Goal: Information Seeking & Learning: Check status

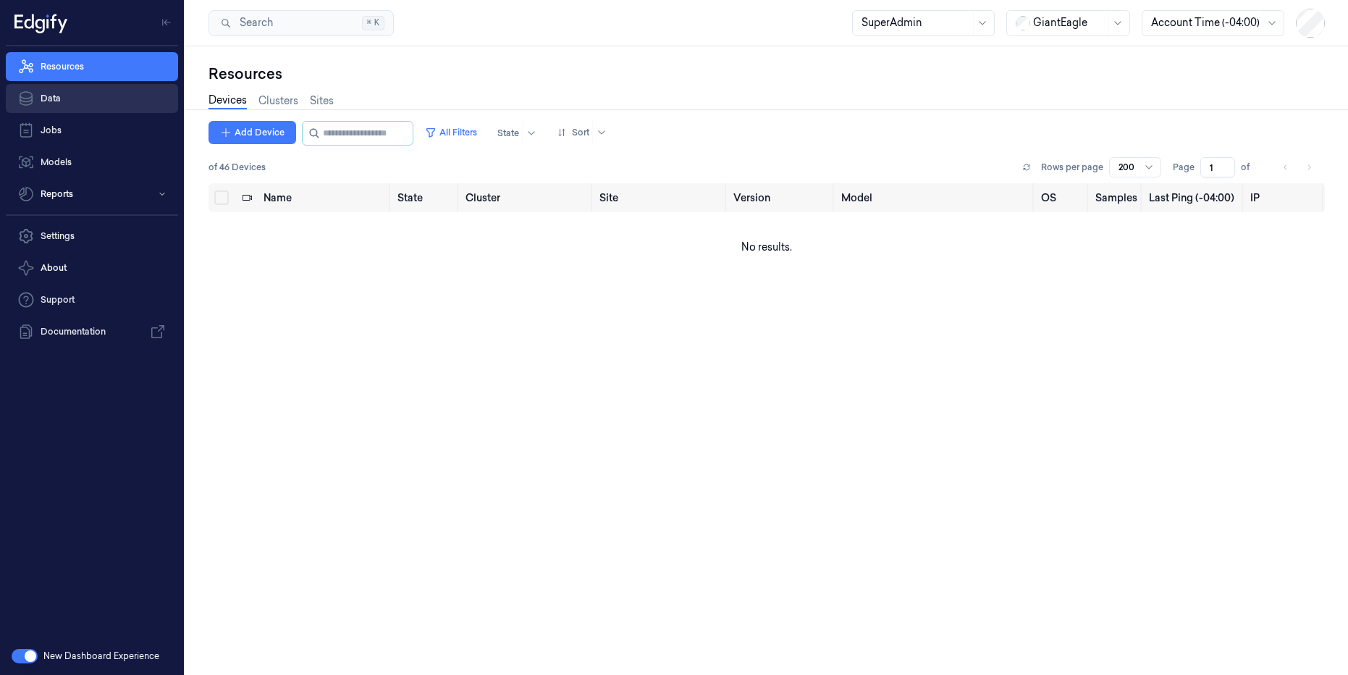
click at [58, 101] on link "Data" at bounding box center [92, 98] width 172 height 29
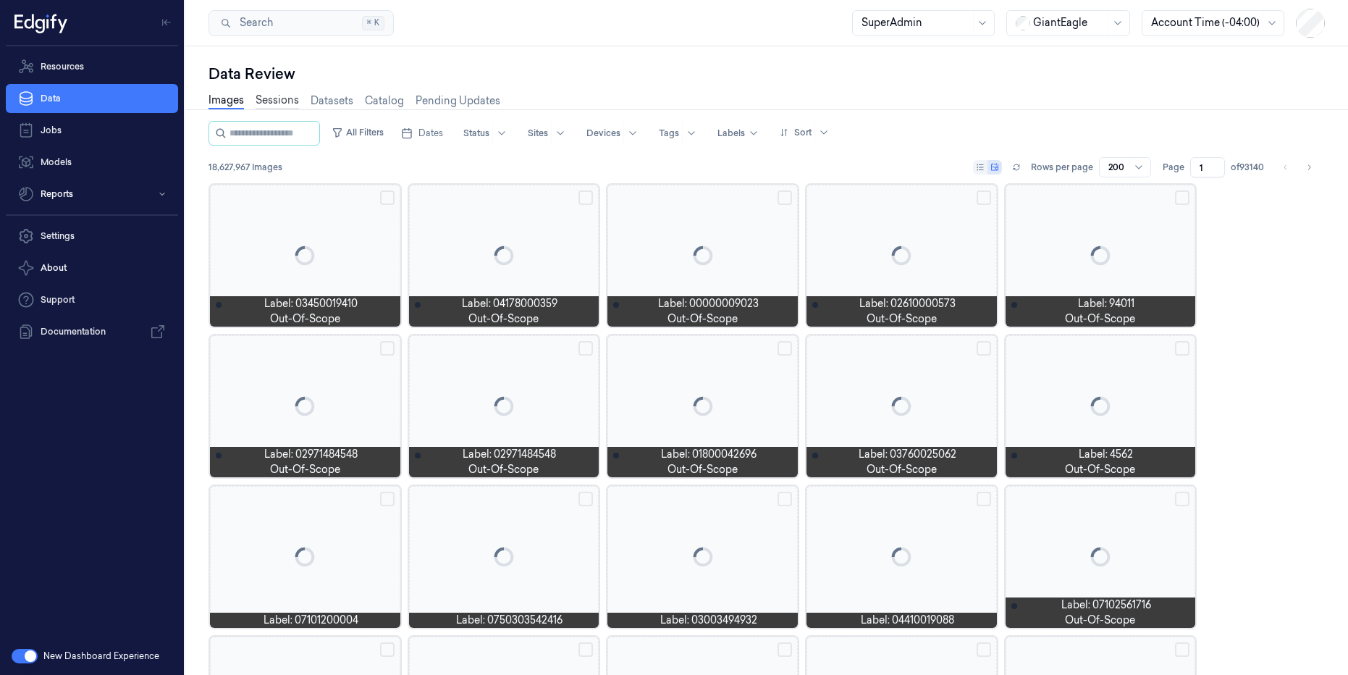
click at [271, 103] on link "Sessions" at bounding box center [277, 101] width 43 height 17
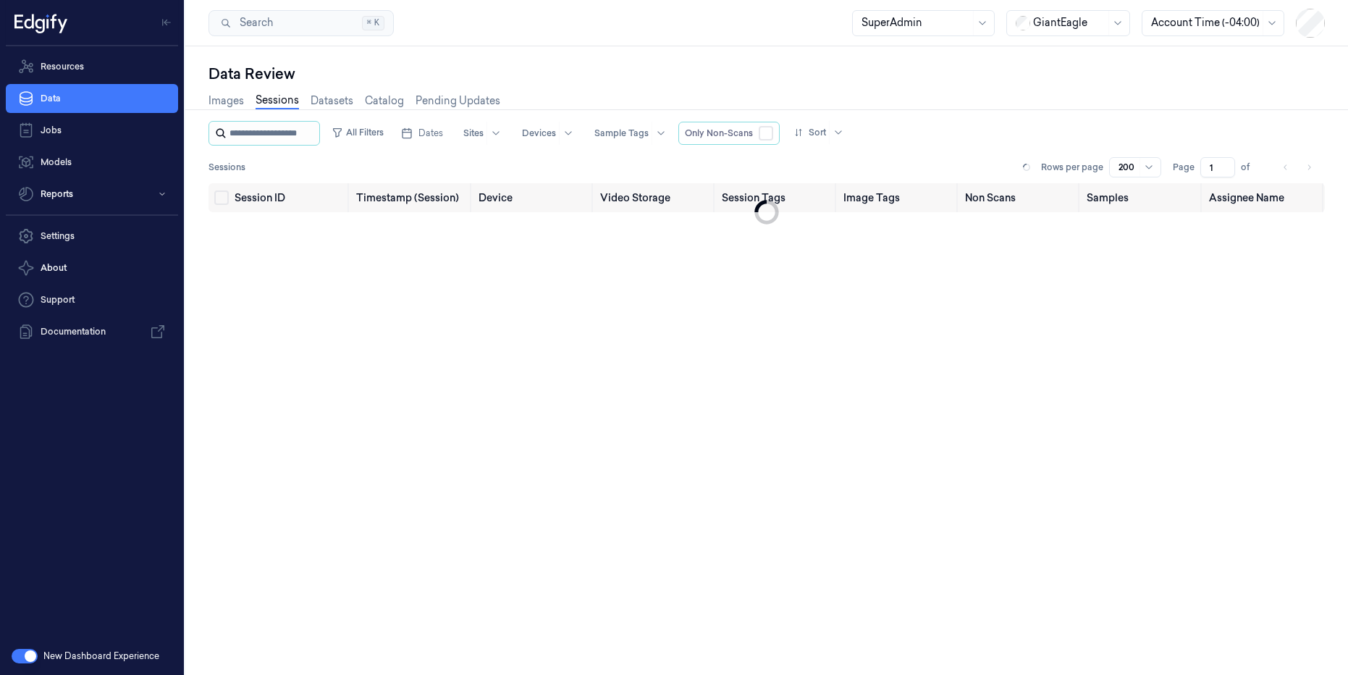
click at [267, 133] on input "string" at bounding box center [273, 133] width 87 height 23
click at [1120, 24] on icon at bounding box center [1118, 23] width 12 height 12
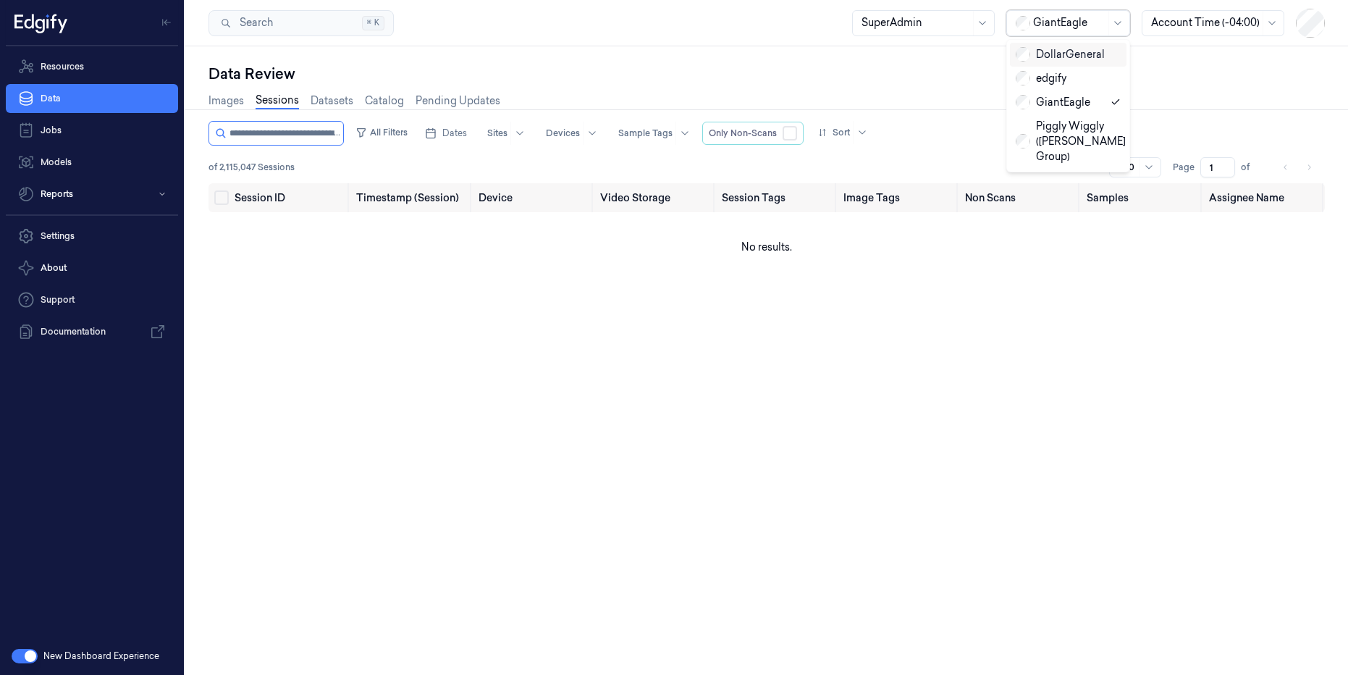
click at [1056, 49] on div "DollarGeneral" at bounding box center [1060, 54] width 89 height 15
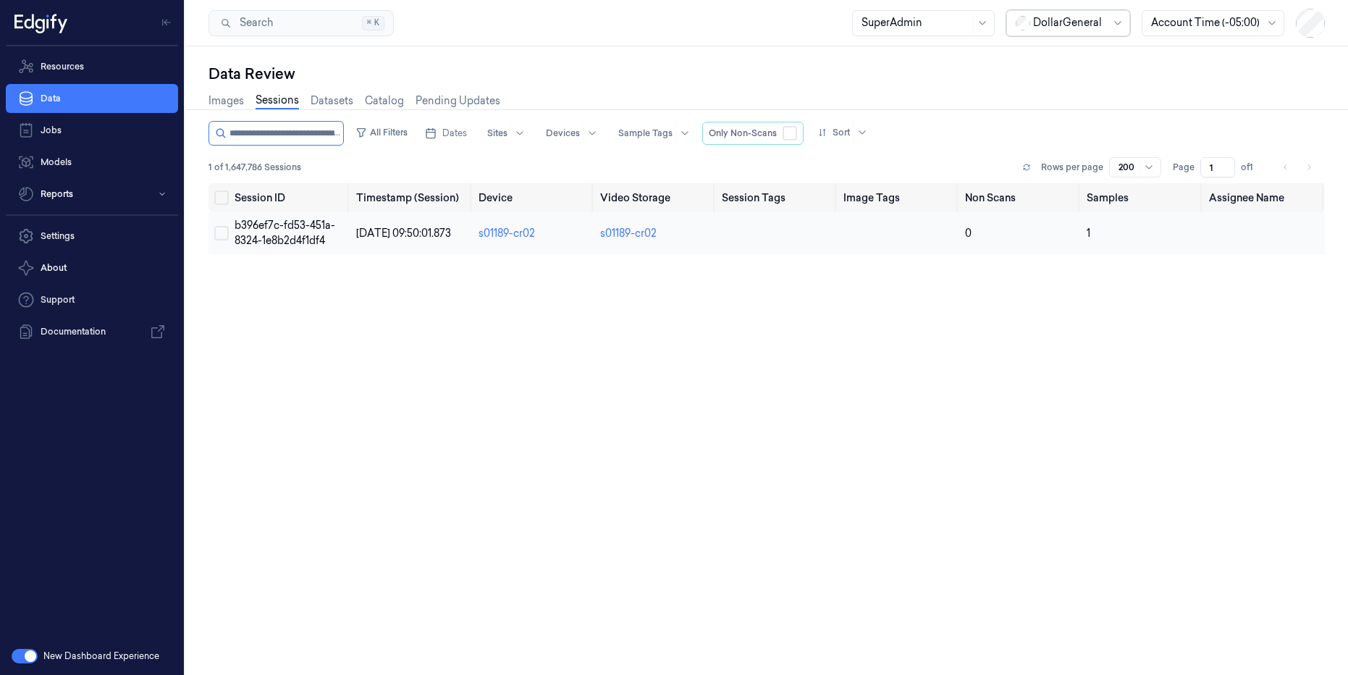
click at [307, 230] on span "b396ef7c-fd53-451a-8324-1e8b2d4f1df4" at bounding box center [285, 233] width 101 height 28
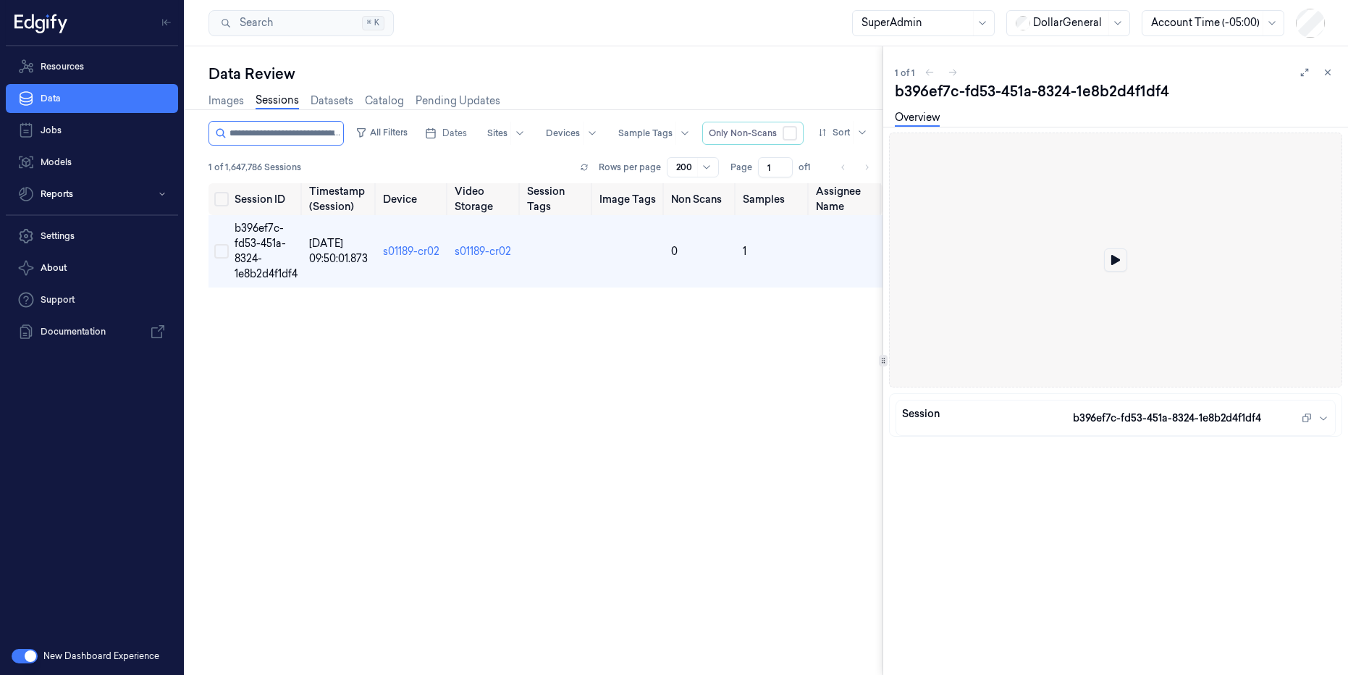
click at [1120, 258] on icon at bounding box center [1116, 260] width 10 height 10
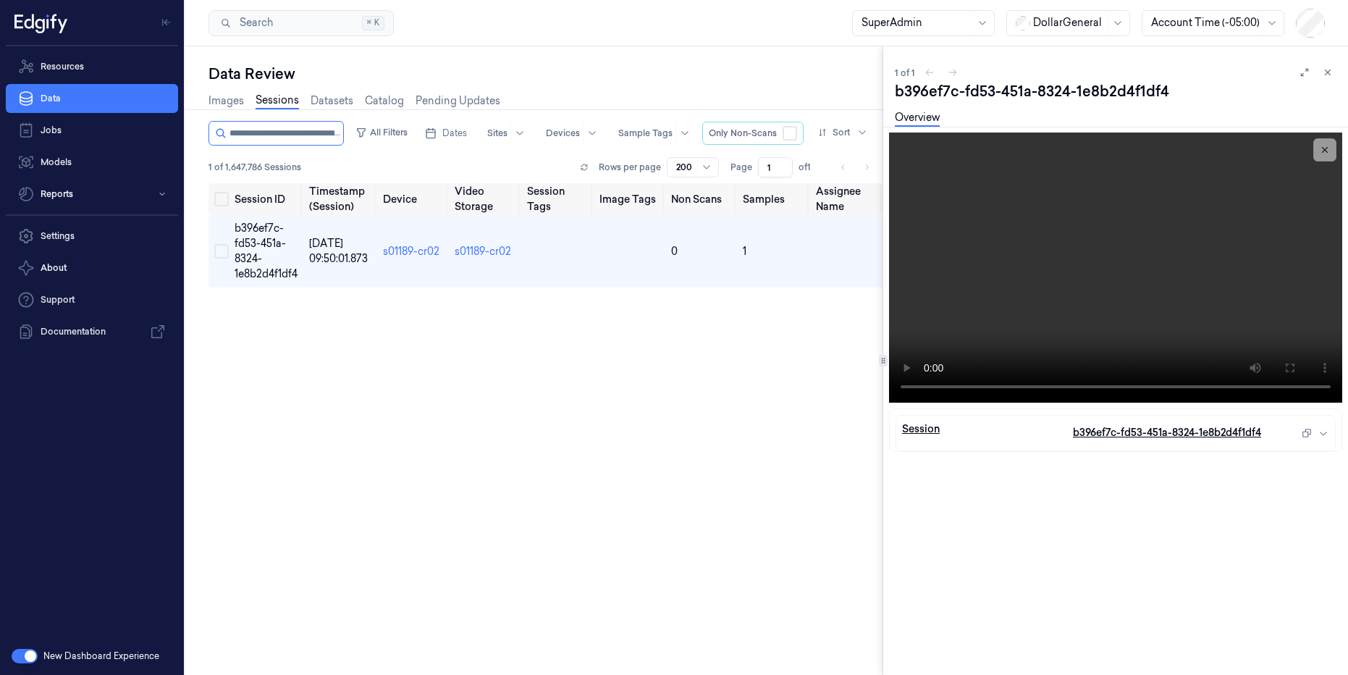
click at [1325, 439] on div "b396ef7c-fd53-451a-8324-1e8b2d4f1df4" at bounding box center [1201, 432] width 256 height 23
click at [1304, 431] on icon "button" at bounding box center [1307, 433] width 10 height 10
click at [269, 135] on input "string" at bounding box center [285, 133] width 111 height 23
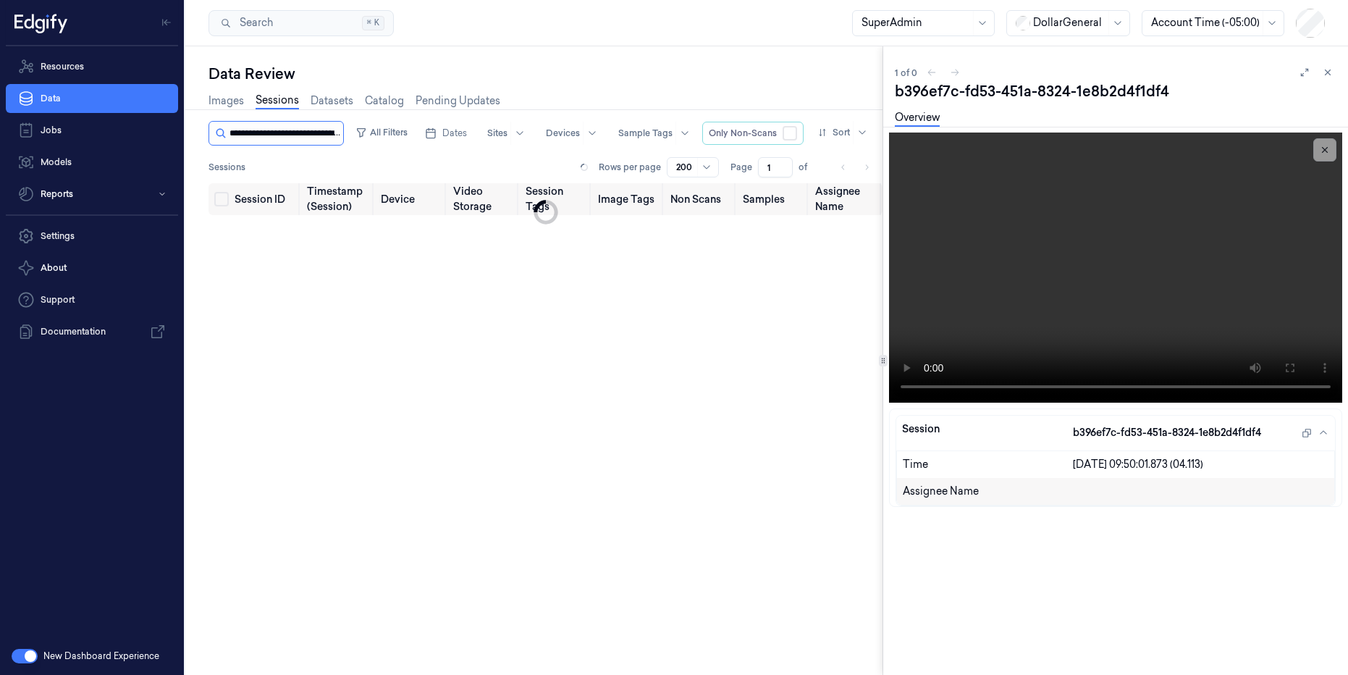
scroll to position [0, 53]
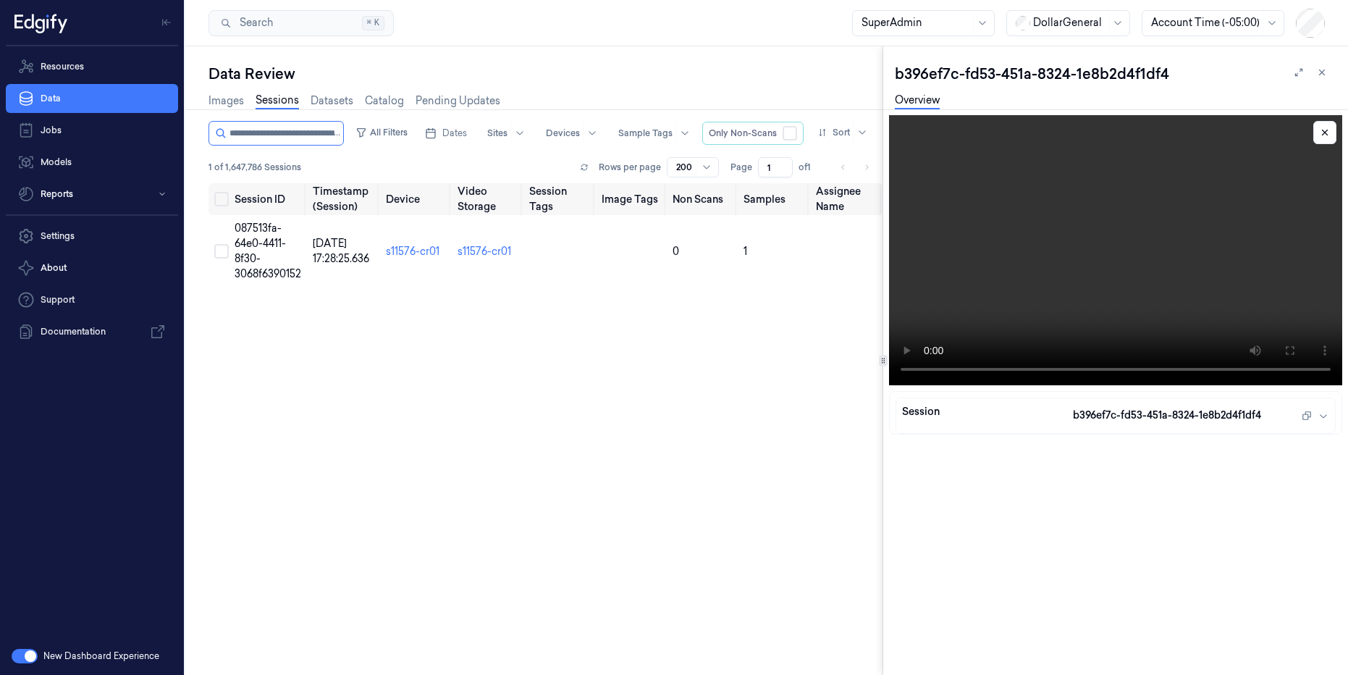
click at [1083, 285] on video at bounding box center [1115, 250] width 453 height 270
click at [309, 136] on input "string" at bounding box center [285, 133] width 111 height 23
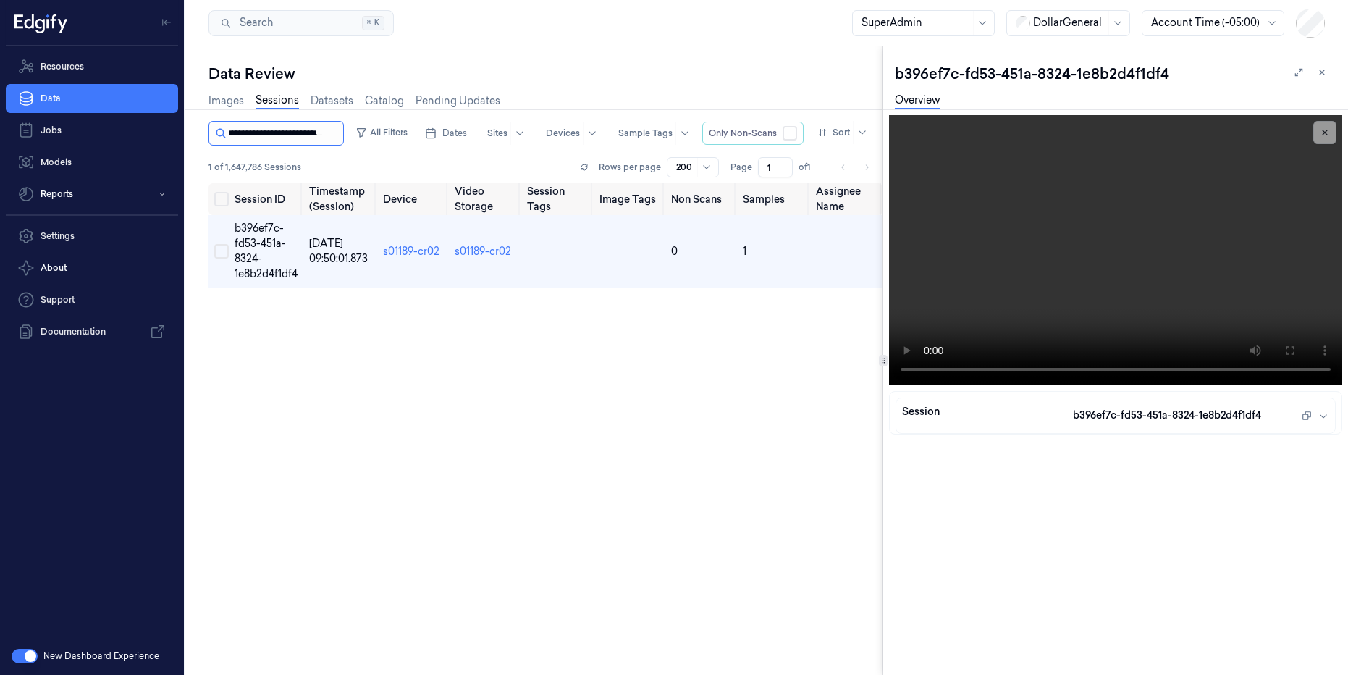
type input "**********"
click at [409, 251] on link "s01189-cr02" at bounding box center [411, 251] width 56 height 13
click at [261, 256] on span "b396ef7c-fd53-451a-8324-1e8b2d4f1df4" at bounding box center [266, 251] width 63 height 59
click at [274, 137] on input "string" at bounding box center [273, 133] width 87 height 23
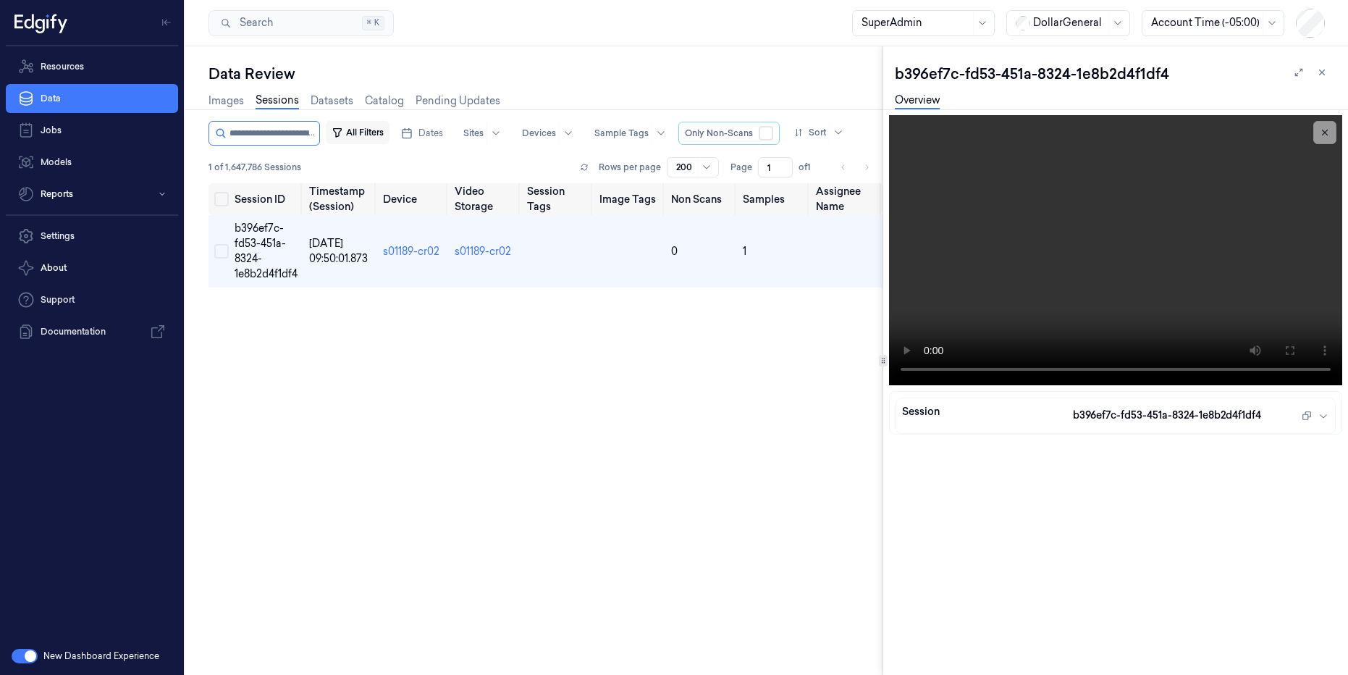
scroll to position [0, 52]
drag, startPoint x: 281, startPoint y: 128, endPoint x: 433, endPoint y: 129, distance: 152.1
click at [433, 129] on div "All Filters Dates Sites Devices Sample Tags Only Non-Scans Sort" at bounding box center [542, 133] width 666 height 25
click at [332, 133] on input "string" at bounding box center [285, 133] width 111 height 23
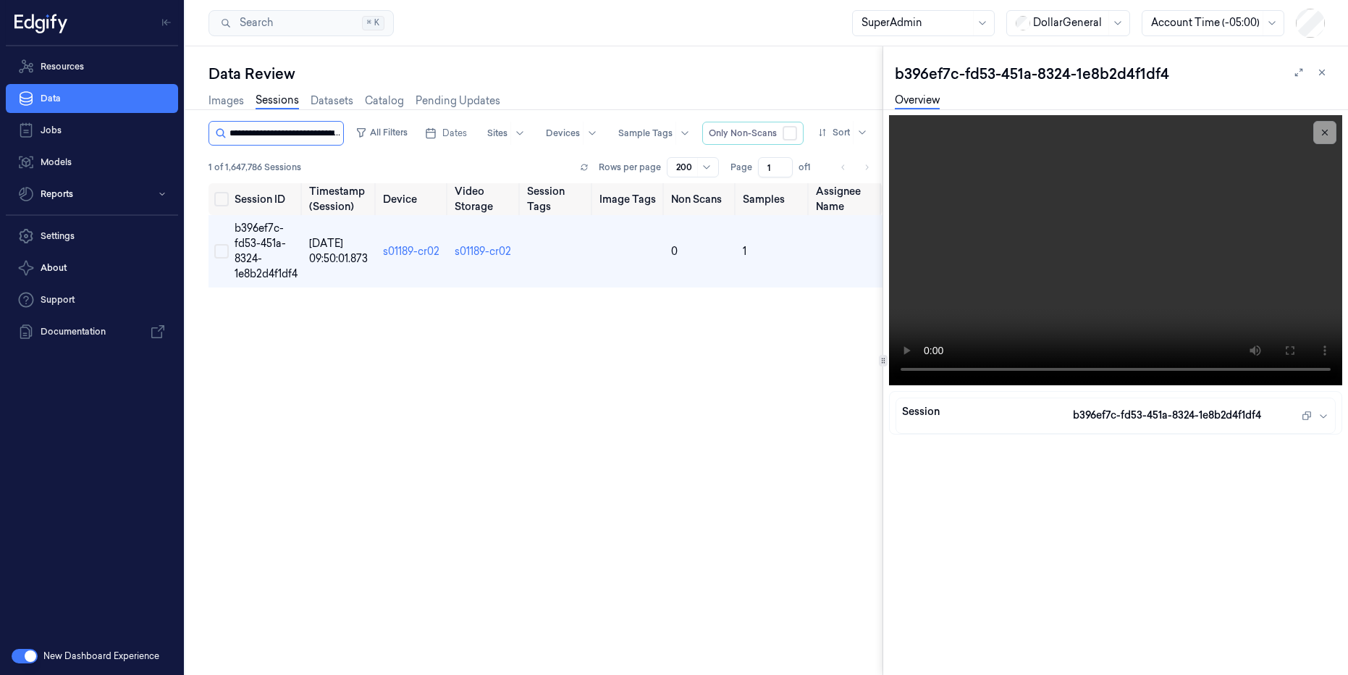
click at [332, 133] on input "string" at bounding box center [285, 133] width 111 height 23
drag, startPoint x: 332, startPoint y: 133, endPoint x: 370, endPoint y: 135, distance: 37.7
click at [370, 135] on div "All Filters Dates Sites Devices Sample Tags Only Non-Scans Sort" at bounding box center [542, 133] width 666 height 25
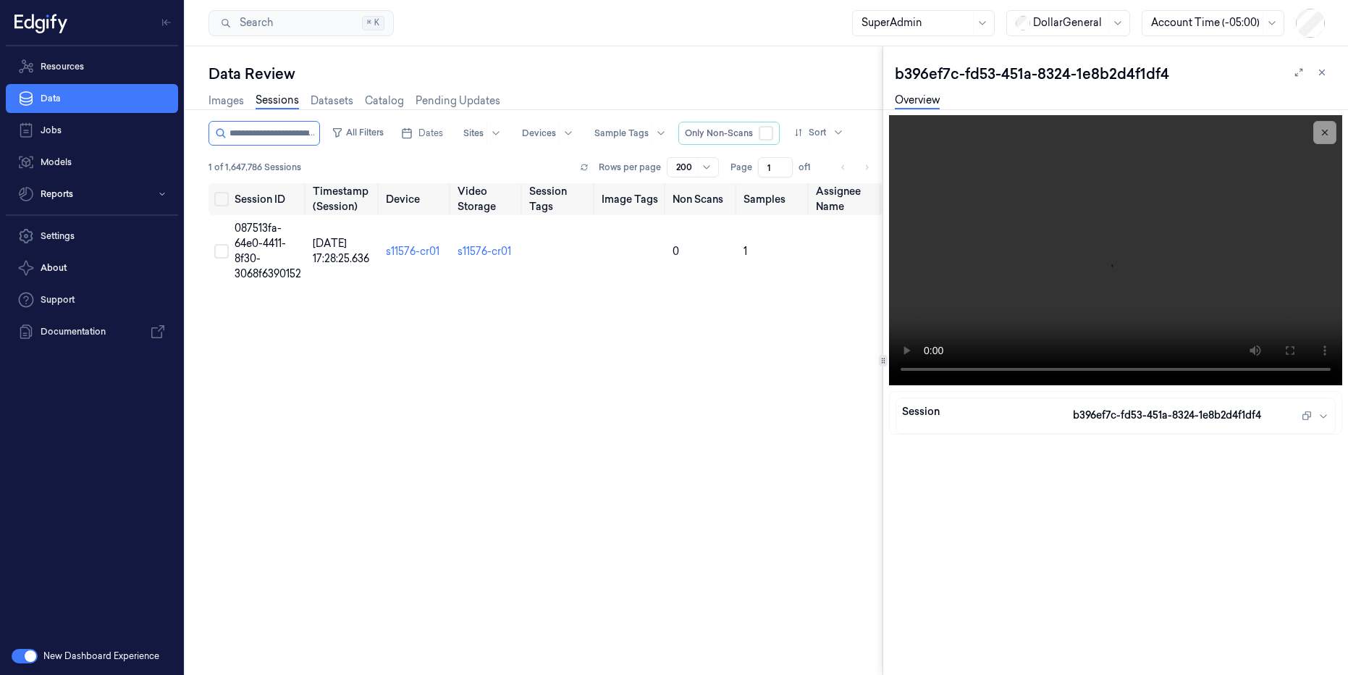
scroll to position [0, 53]
drag, startPoint x: 295, startPoint y: 132, endPoint x: 502, endPoint y: 131, distance: 206.4
click at [502, 131] on div "All Filters Dates Sites Devices Sample Tags Only Non-Scans Sort" at bounding box center [542, 133] width 666 height 25
click at [667, 54] on div "Data Review Images Sessions Datasets Catalog Pending Updates All Filters Dates …" at bounding box center [533, 360] width 697 height 629
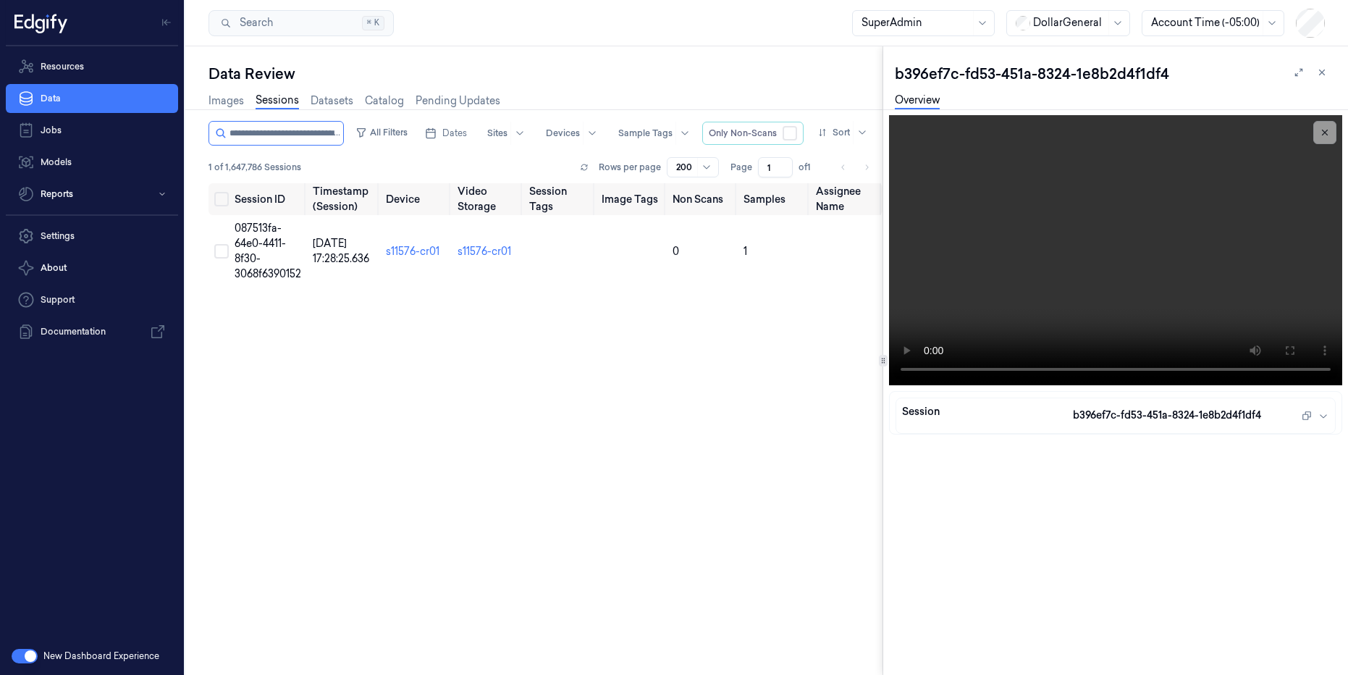
scroll to position [0, 53]
drag, startPoint x: 318, startPoint y: 127, endPoint x: 392, endPoint y: 138, distance: 74.6
click at [392, 138] on div "All Filters Dates Sites Devices Sample Tags Only Non-Scans Sort" at bounding box center [542, 133] width 666 height 25
click at [319, 128] on input "string" at bounding box center [285, 133] width 111 height 23
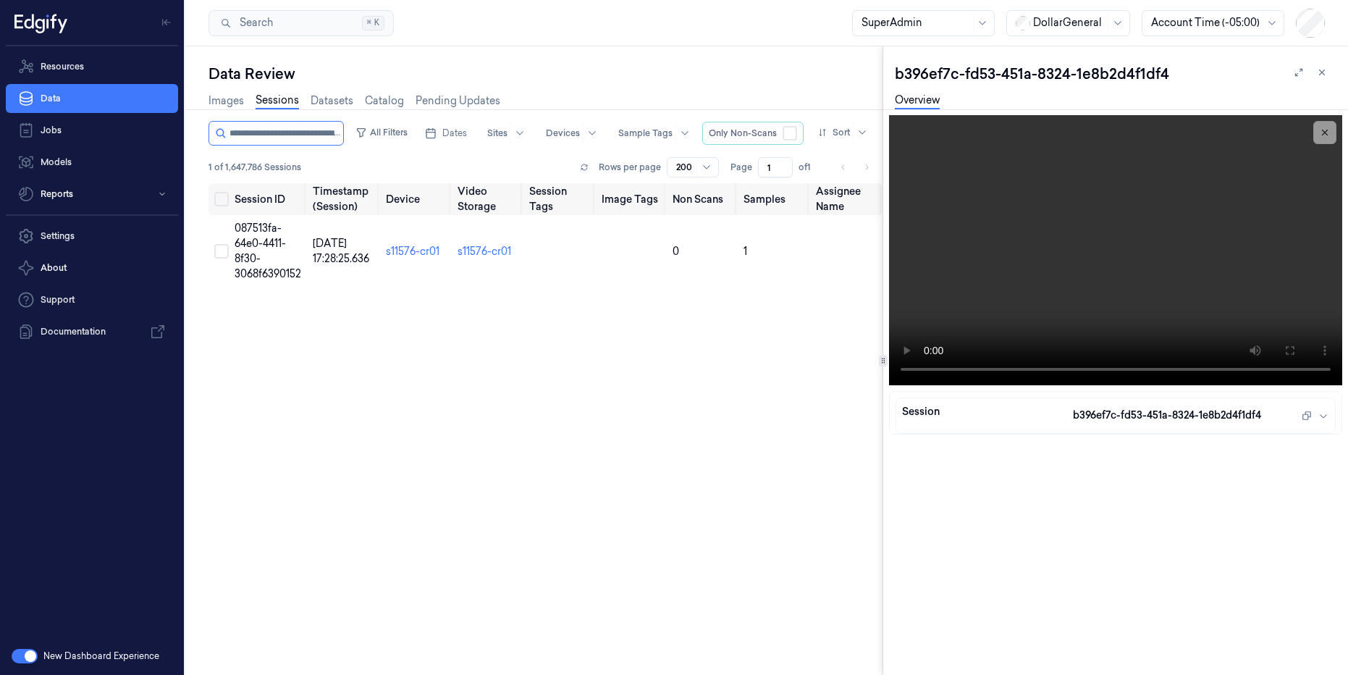
click at [217, 133] on icon at bounding box center [221, 133] width 9 height 9
click at [253, 130] on input "string" at bounding box center [285, 133] width 111 height 23
click at [1324, 74] on icon at bounding box center [1322, 72] width 5 height 5
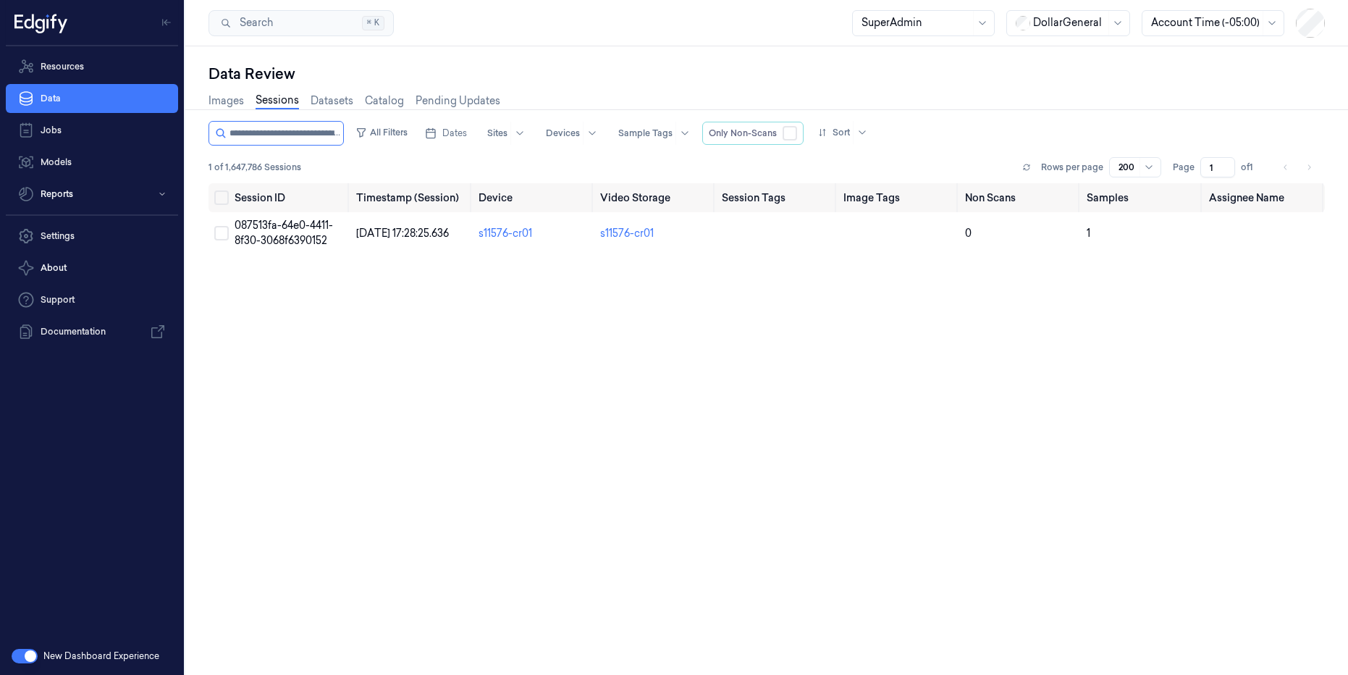
click at [272, 100] on link "Sessions" at bounding box center [277, 101] width 43 height 17
click at [263, 134] on input "string" at bounding box center [285, 133] width 111 height 23
type input "**********"
click at [292, 230] on span "087513fa-64e0-4411-8f30-3068f6390152" at bounding box center [284, 233] width 98 height 28
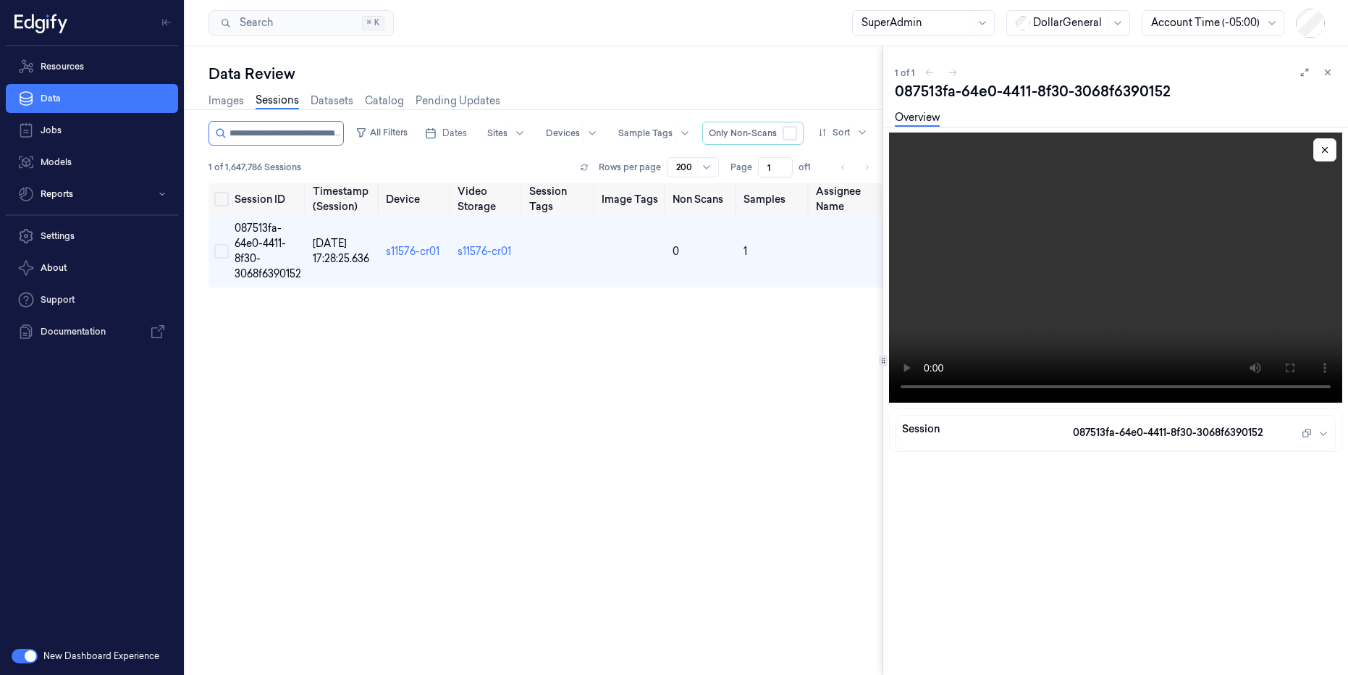
click at [1073, 297] on video at bounding box center [1115, 268] width 453 height 270
click at [276, 100] on link "Sessions" at bounding box center [277, 101] width 43 height 17
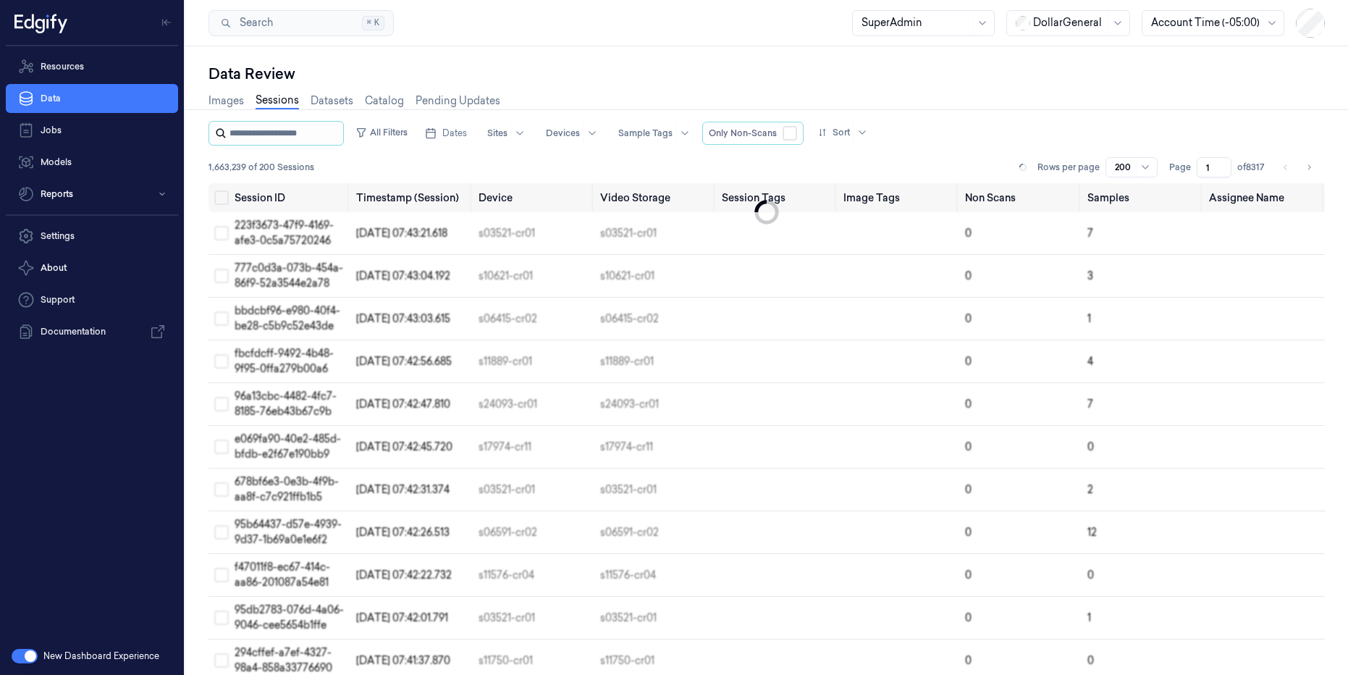
click at [275, 138] on input "string" at bounding box center [285, 133] width 111 height 23
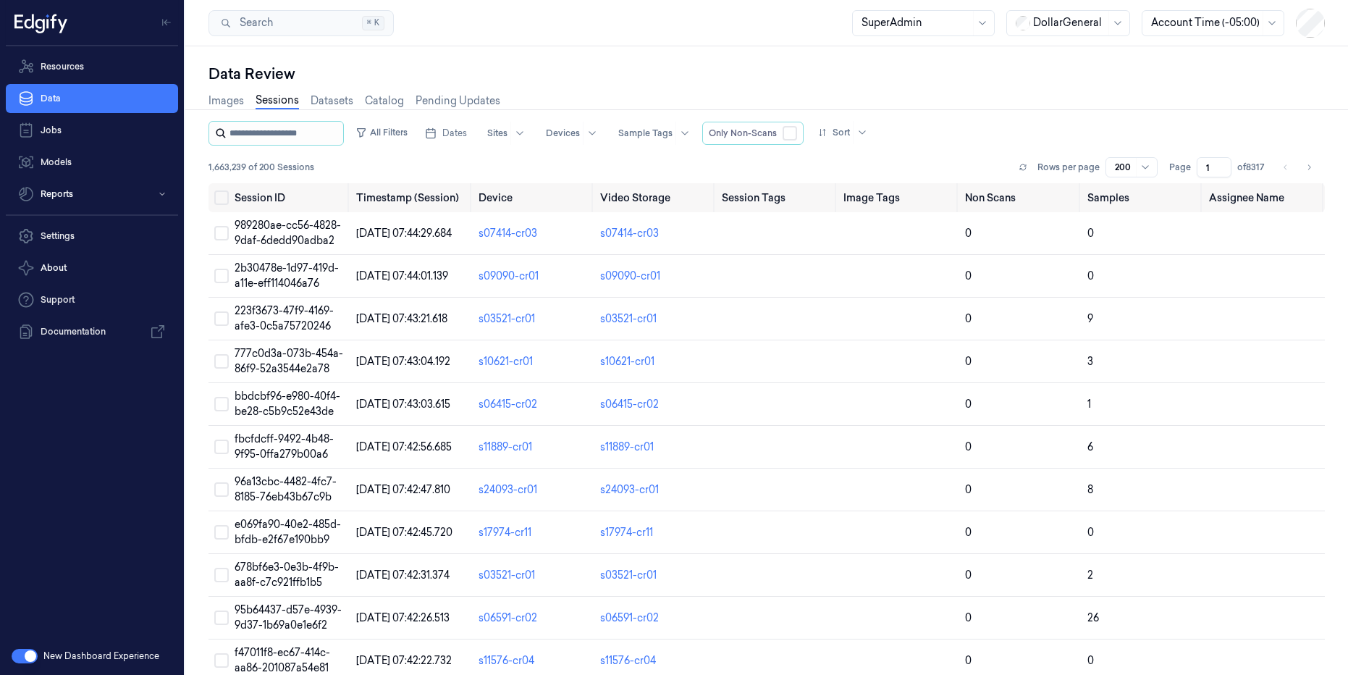
type input "**********"
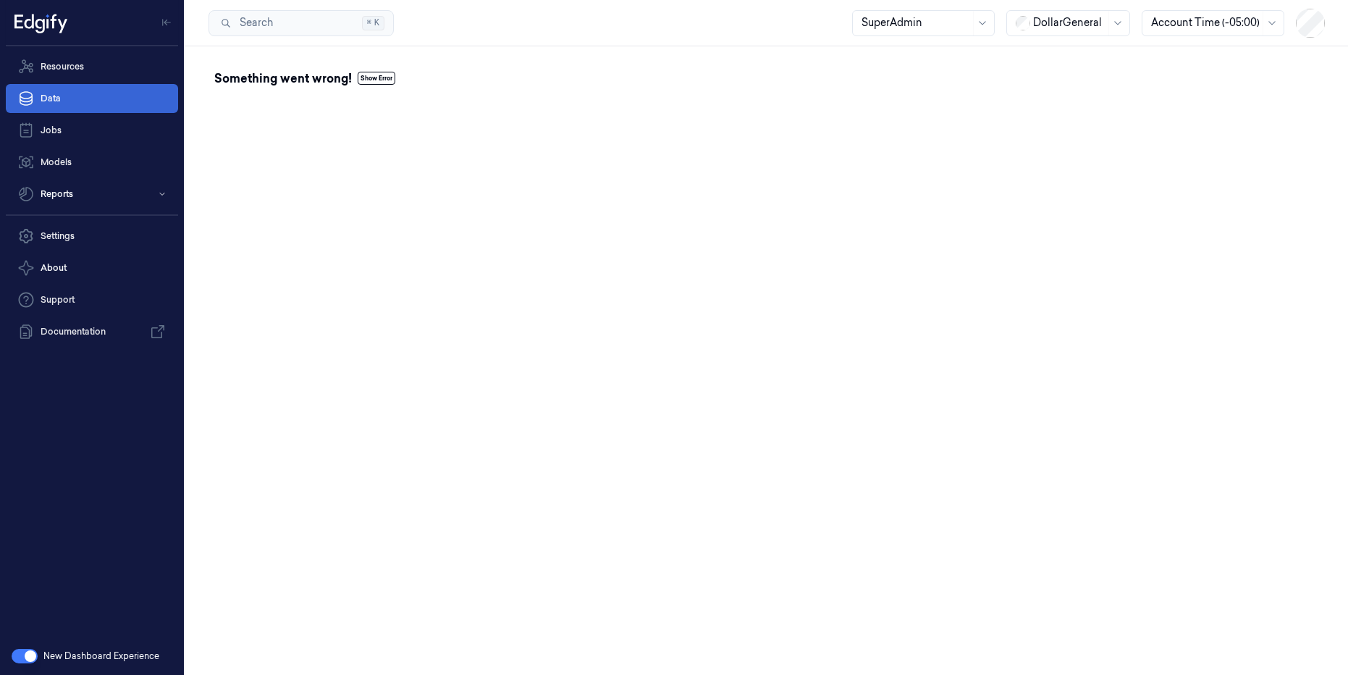
click at [65, 96] on link "Data" at bounding box center [92, 98] width 172 height 29
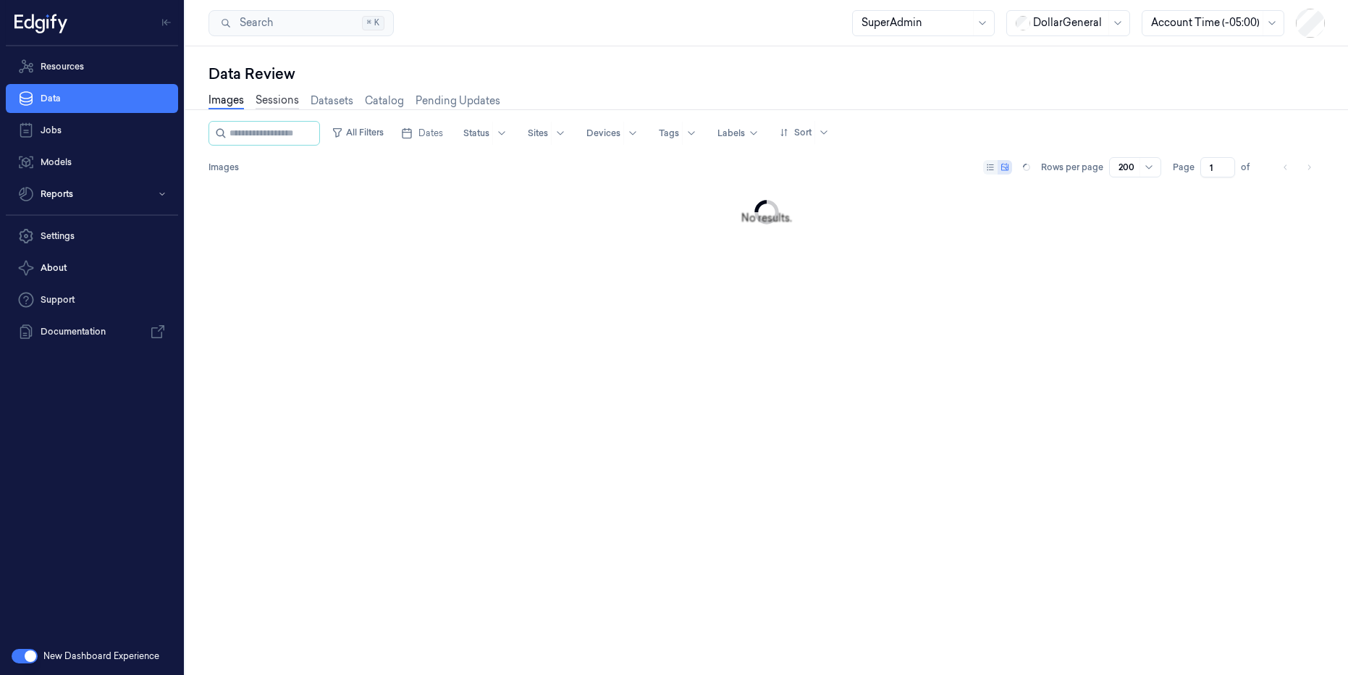
click at [281, 96] on link "Sessions" at bounding box center [277, 101] width 43 height 17
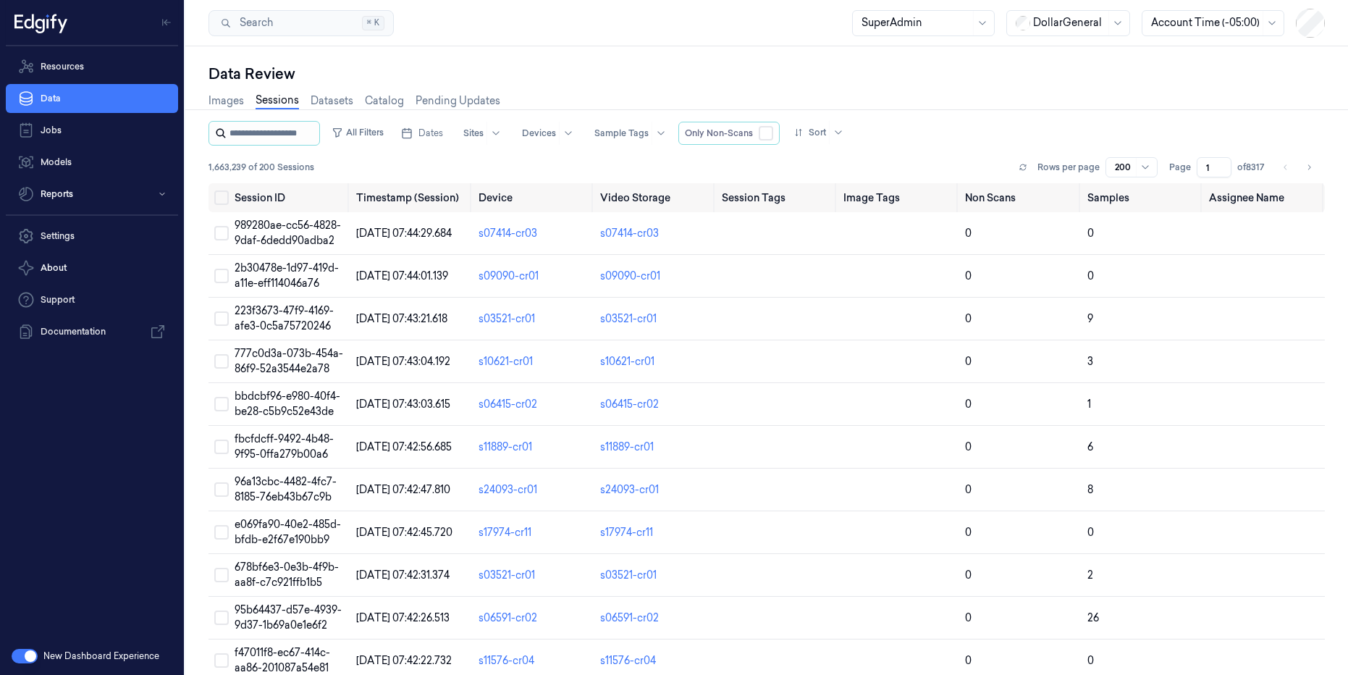
click at [276, 135] on input "string" at bounding box center [273, 133] width 87 height 23
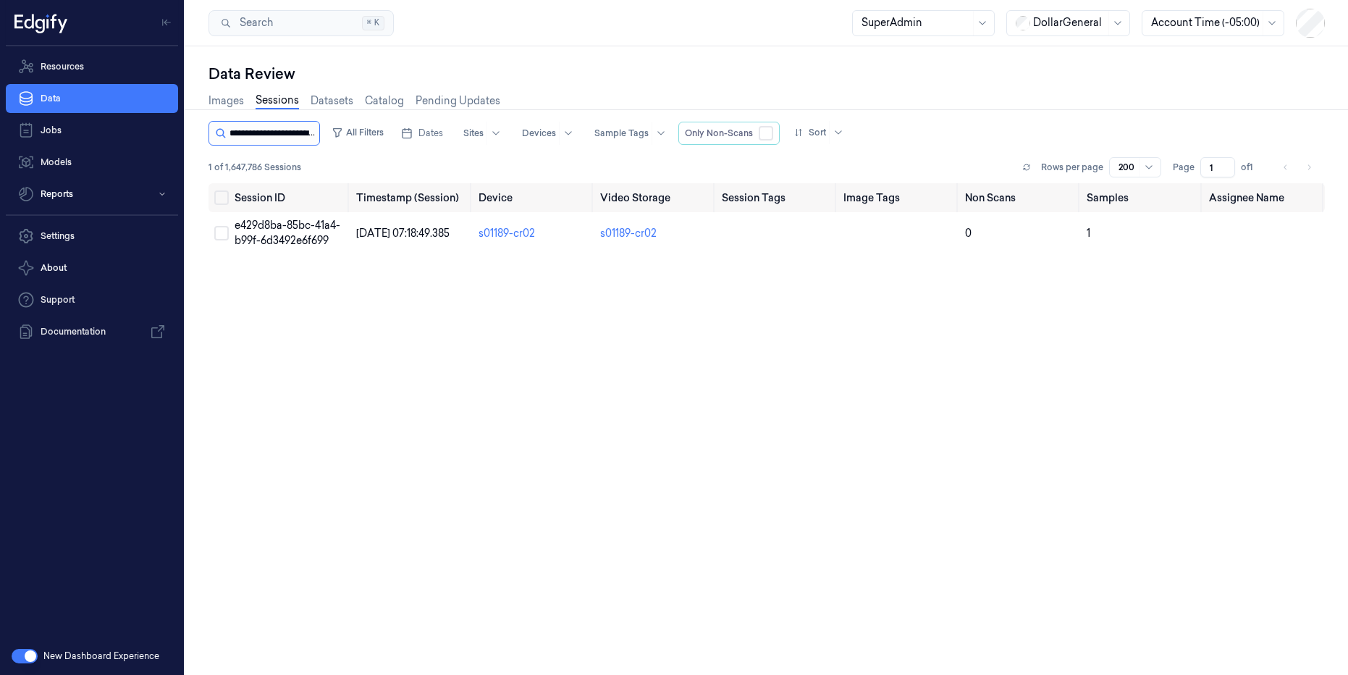
scroll to position [0, 61]
type input "**********"
click at [310, 239] on span "e429d8ba-85bc-41a4-b99f-6d3492e6f699" at bounding box center [288, 233] width 106 height 28
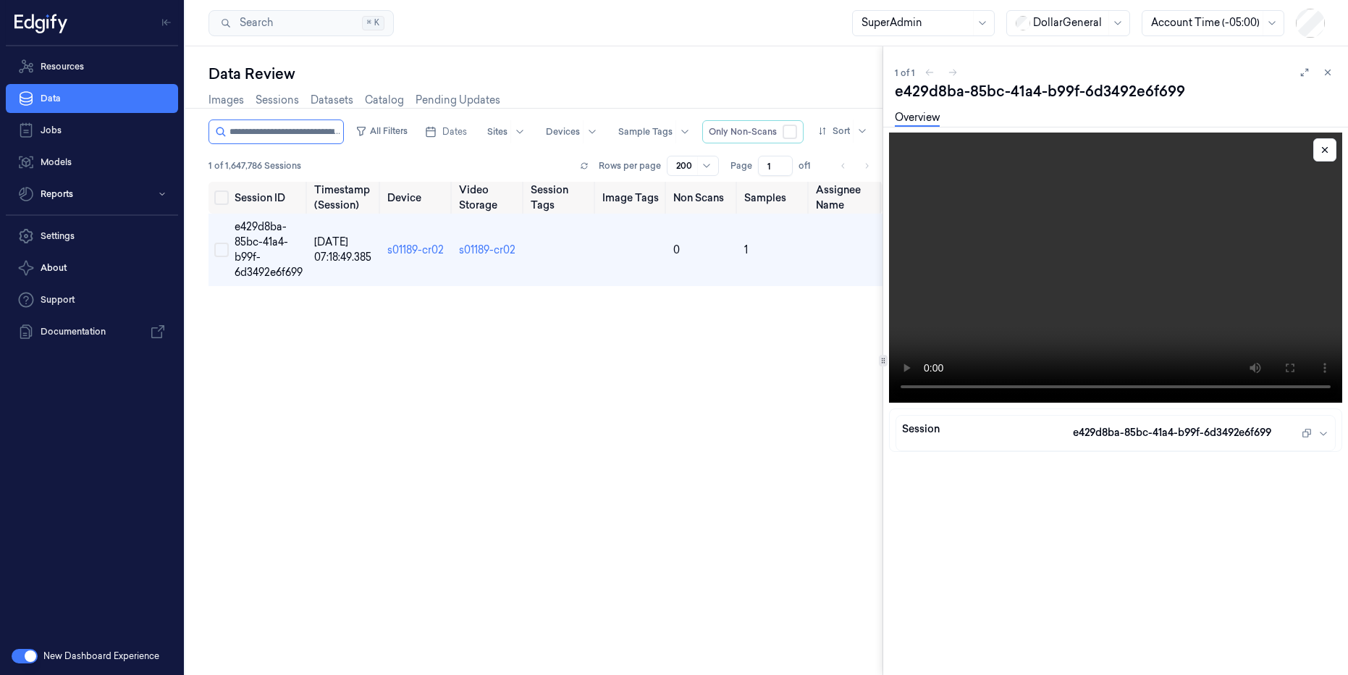
click at [1040, 284] on video at bounding box center [1115, 268] width 453 height 270
